Goal: Complete application form

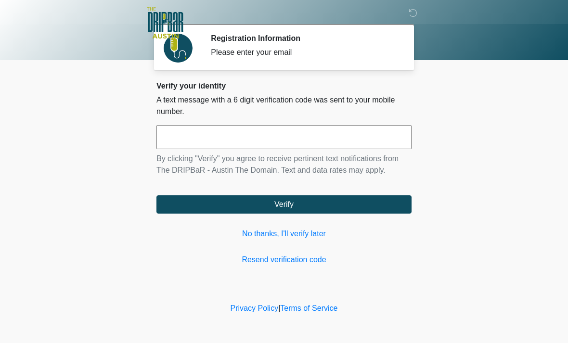
click at [309, 226] on div "Verify your identity A text message with a 6 digit verification code was sent t…" at bounding box center [284, 173] width 255 height 185
click at [278, 231] on link "No thanks, I'll verify later" at bounding box center [284, 234] width 255 height 12
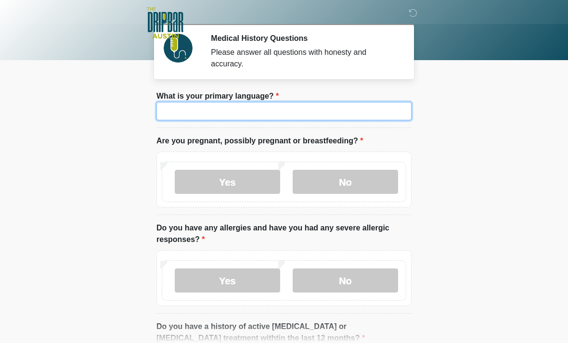
click at [289, 107] on input "What is your primary language?" at bounding box center [284, 111] width 255 height 18
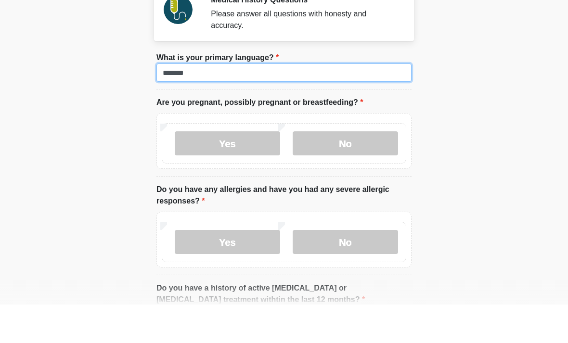
type input "*******"
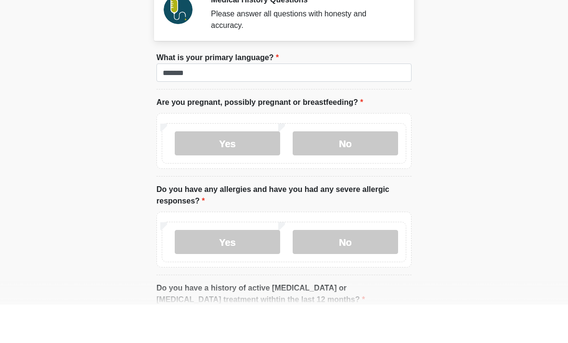
click at [462, 121] on body "‎ ‎ ‎ ‎ Medical History Questions Please answer all questions with honesty and …" at bounding box center [284, 171] width 568 height 343
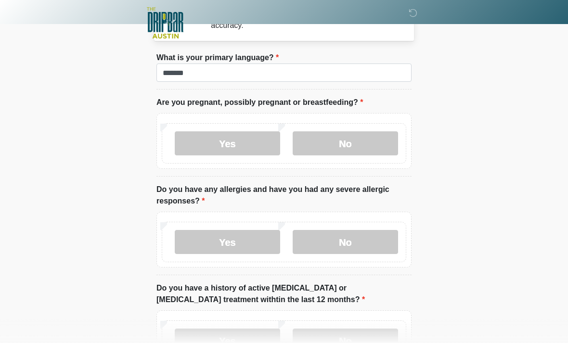
click at [358, 142] on label "No" at bounding box center [346, 144] width 106 height 24
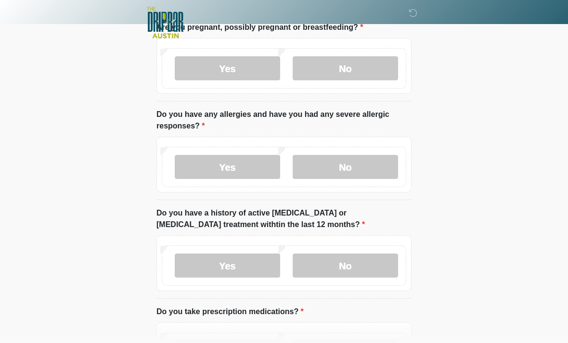
scroll to position [116, 0]
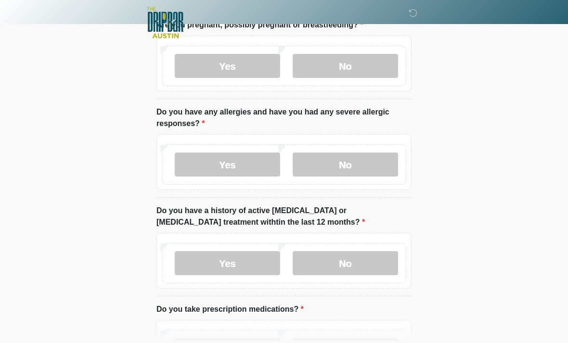
click at [350, 170] on label "No" at bounding box center [346, 165] width 106 height 24
click at [361, 260] on label "No" at bounding box center [346, 263] width 106 height 24
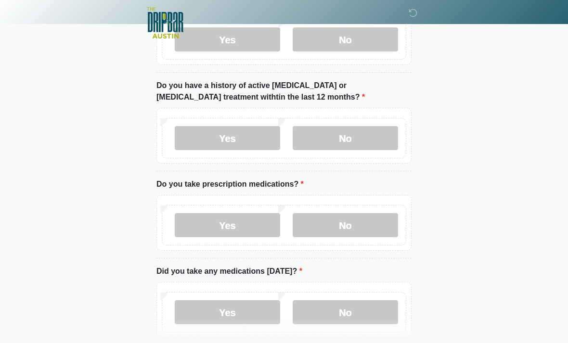
scroll to position [247, 0]
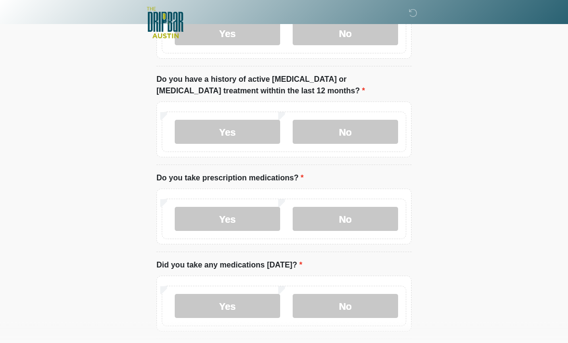
click at [353, 215] on label "No" at bounding box center [346, 220] width 106 height 24
click at [349, 296] on label "No" at bounding box center [346, 306] width 106 height 24
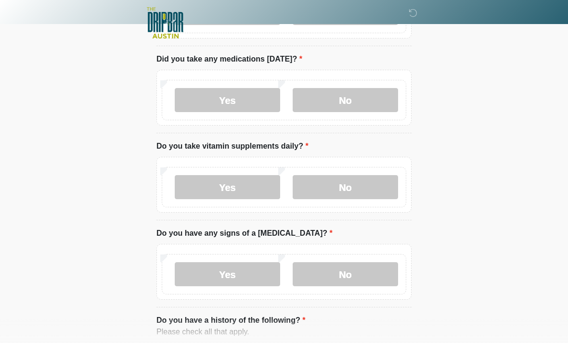
scroll to position [540, 0]
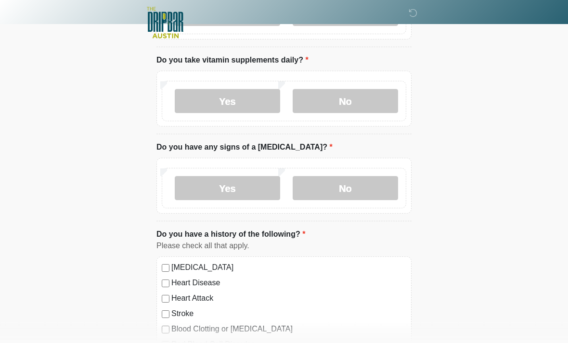
click at [343, 102] on label "No" at bounding box center [346, 102] width 106 height 24
click at [351, 189] on label "No" at bounding box center [346, 188] width 106 height 24
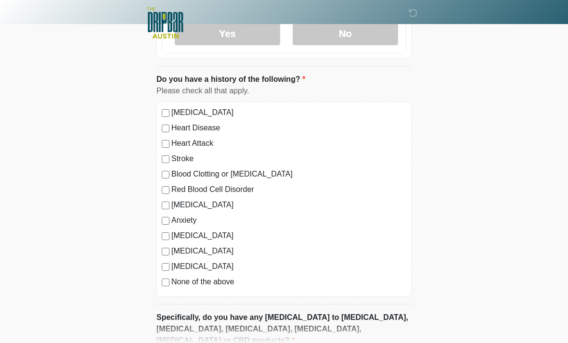
scroll to position [800, 0]
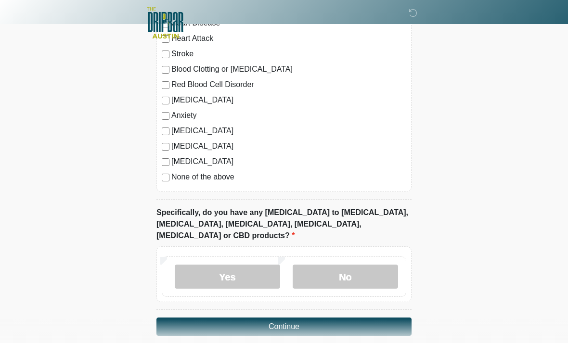
click at [357, 265] on label "No" at bounding box center [346, 277] width 106 height 24
click at [330, 318] on button "Continue" at bounding box center [284, 327] width 255 height 18
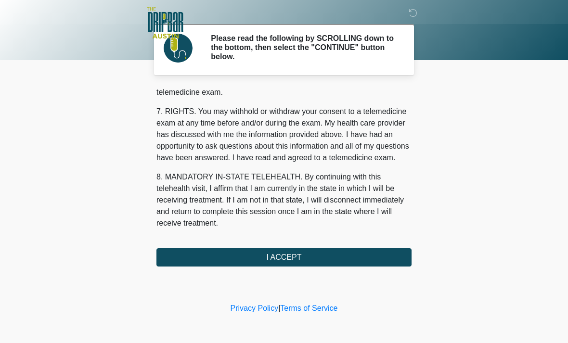
scroll to position [420, 0]
click at [319, 261] on button "I ACCEPT" at bounding box center [284, 258] width 255 height 18
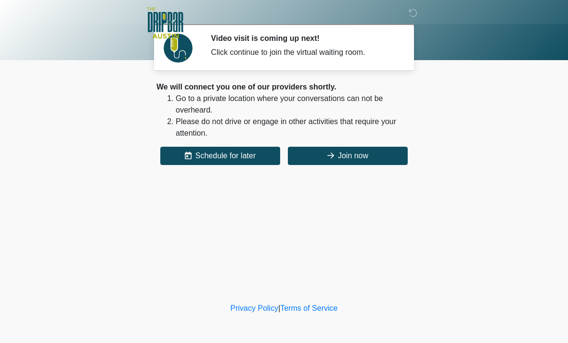
click at [360, 154] on button "Join now" at bounding box center [348, 156] width 120 height 18
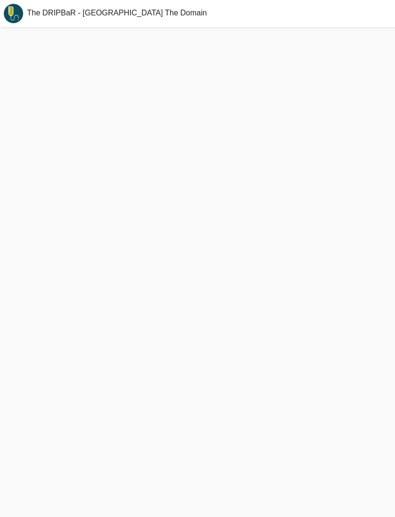
scroll to position [11, 0]
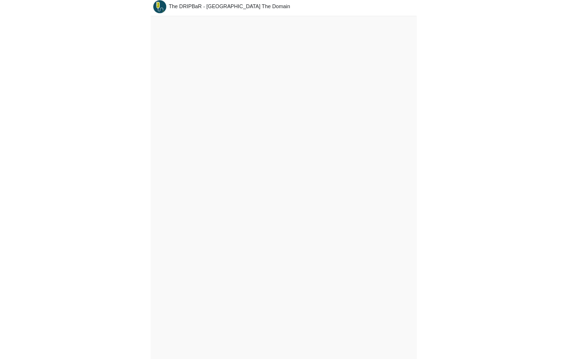
scroll to position [17, 0]
